Goal: Find specific page/section: Find specific page/section

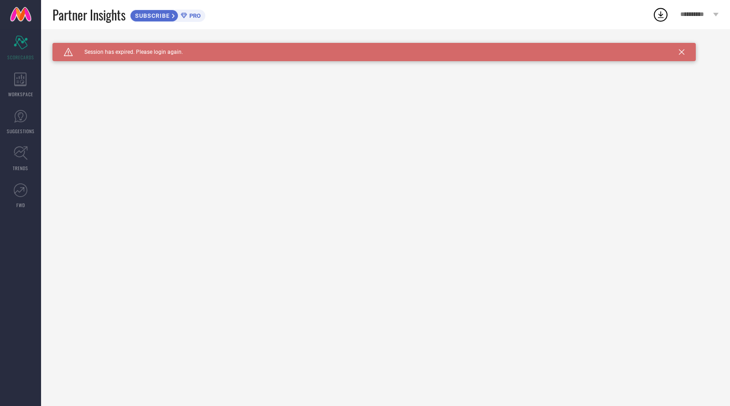
click at [23, 11] on link at bounding box center [20, 14] width 41 height 29
click at [27, 77] on div "WORKSPACE" at bounding box center [20, 85] width 41 height 37
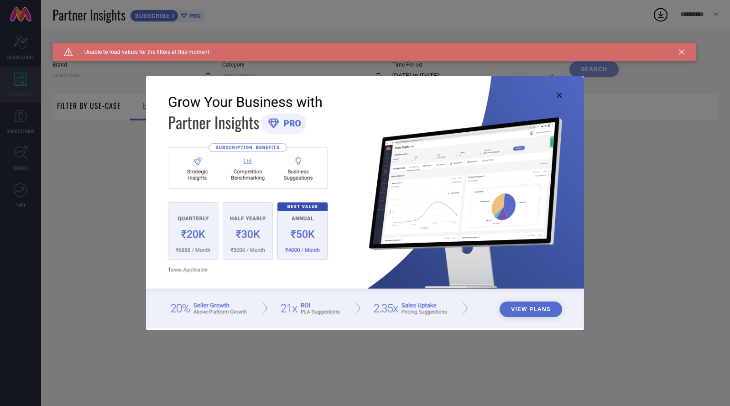
type input "1 STOP FASHION"
type input "All"
